Goal: Information Seeking & Learning: Learn about a topic

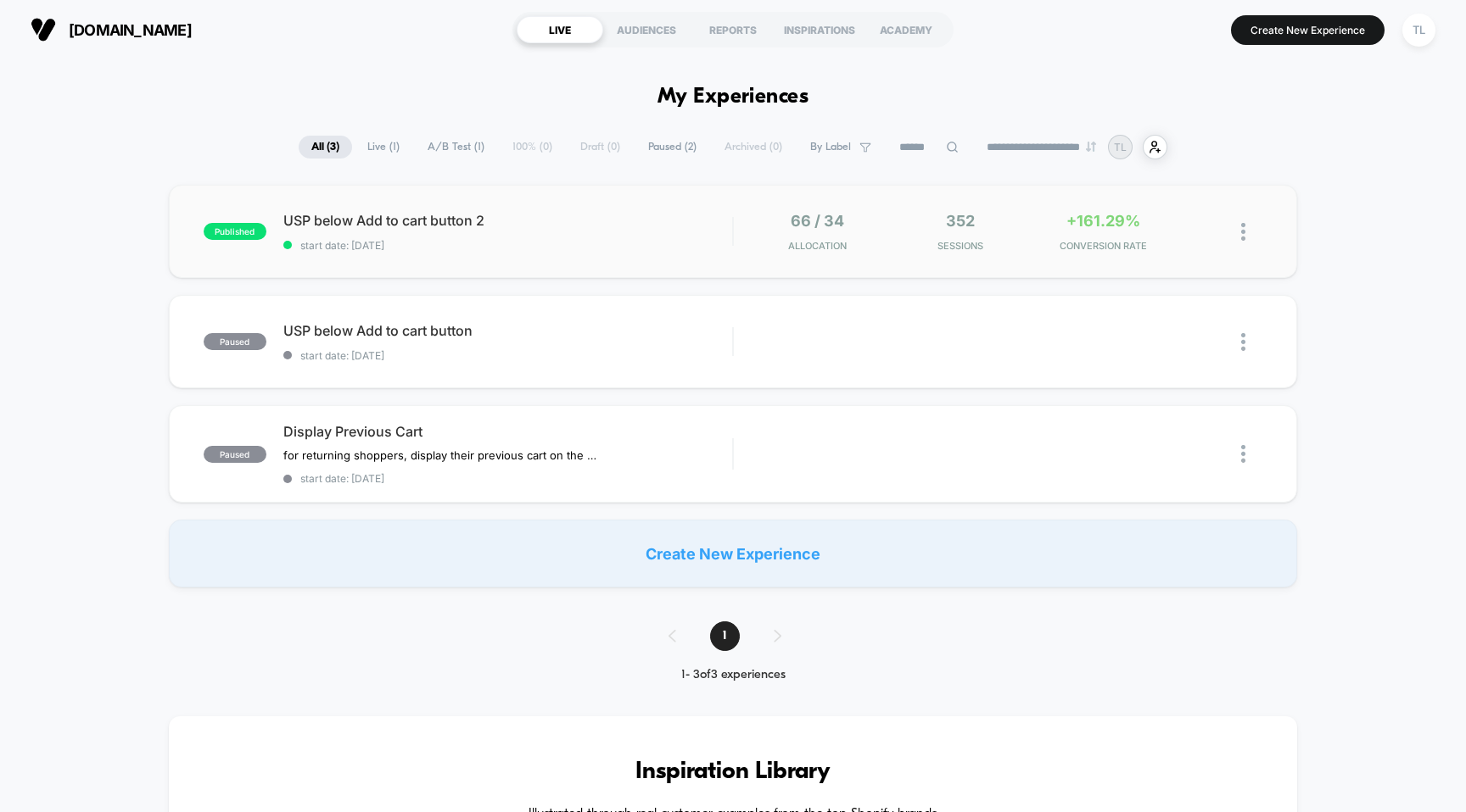
click at [578, 253] on div "published USP below Add to cart button 2 start date: [DATE] 66 / 34 Allocation …" at bounding box center [733, 231] width 1129 height 93
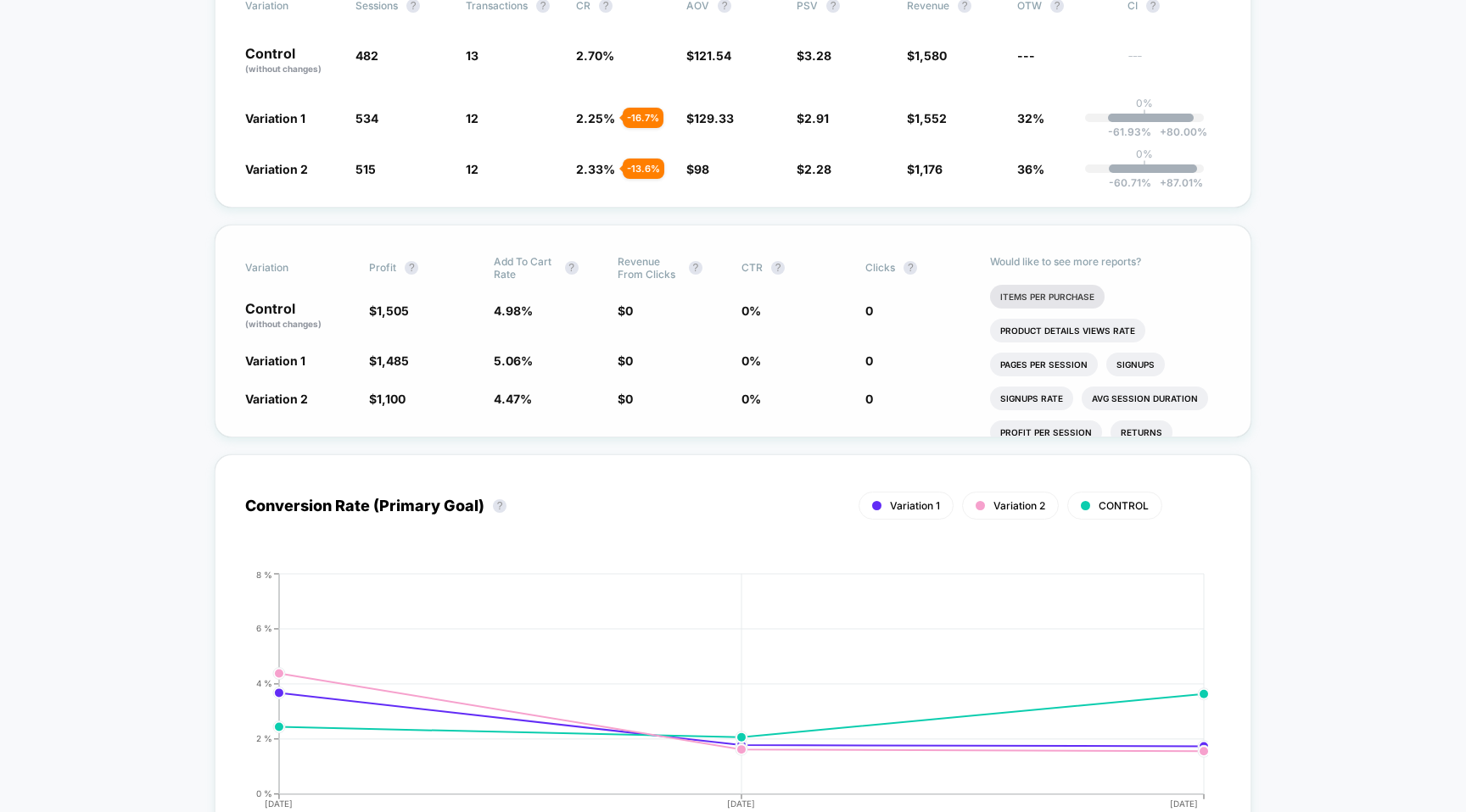
click at [1036, 294] on li "Items Per Purchase" at bounding box center [1047, 296] width 114 height 24
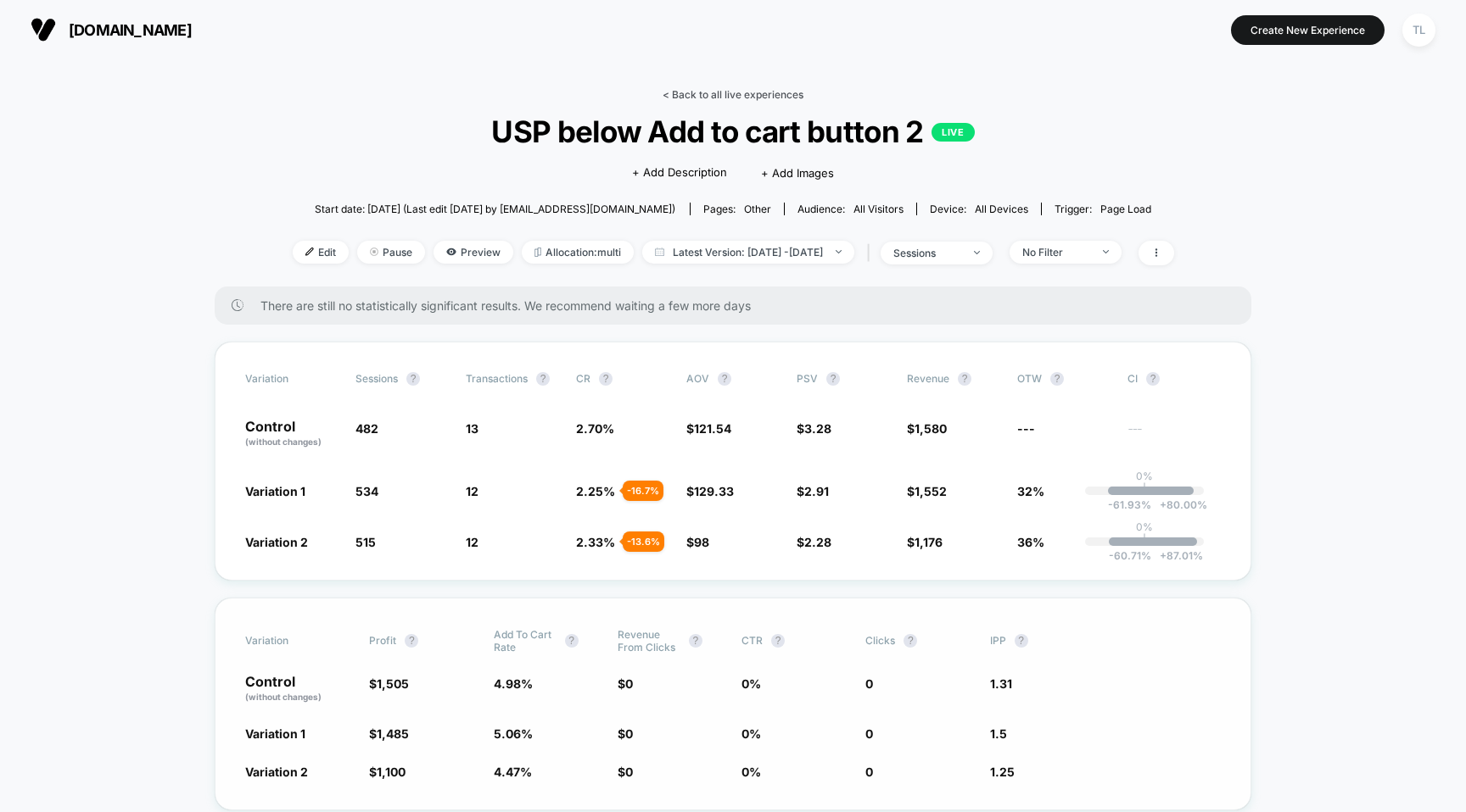
click at [729, 98] on link "< Back to all live experiences" at bounding box center [733, 94] width 141 height 13
